Goal: Find specific page/section: Find specific page/section

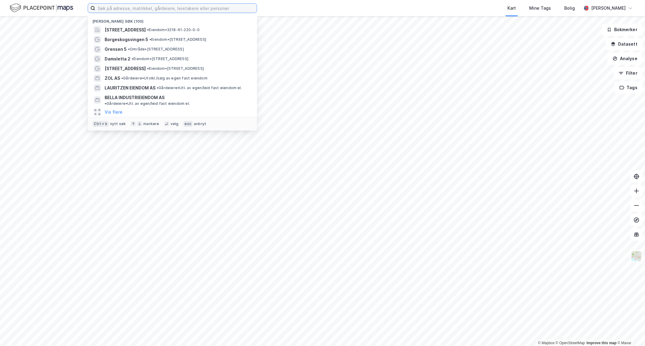
click at [154, 10] on input at bounding box center [176, 8] width 162 height 9
type input "e"
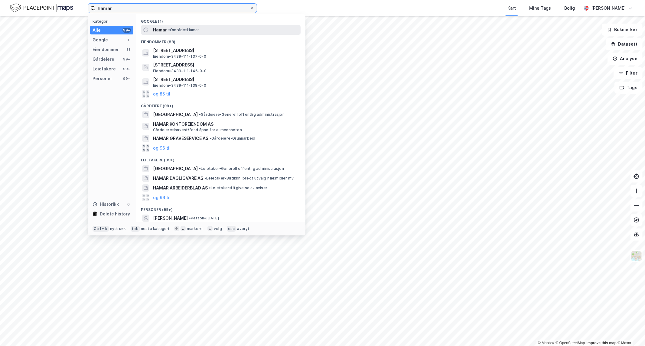
type input "hamar"
click at [160, 31] on span "Hamar" at bounding box center [160, 29] width 14 height 7
